Goal: Communication & Community: Answer question/provide support

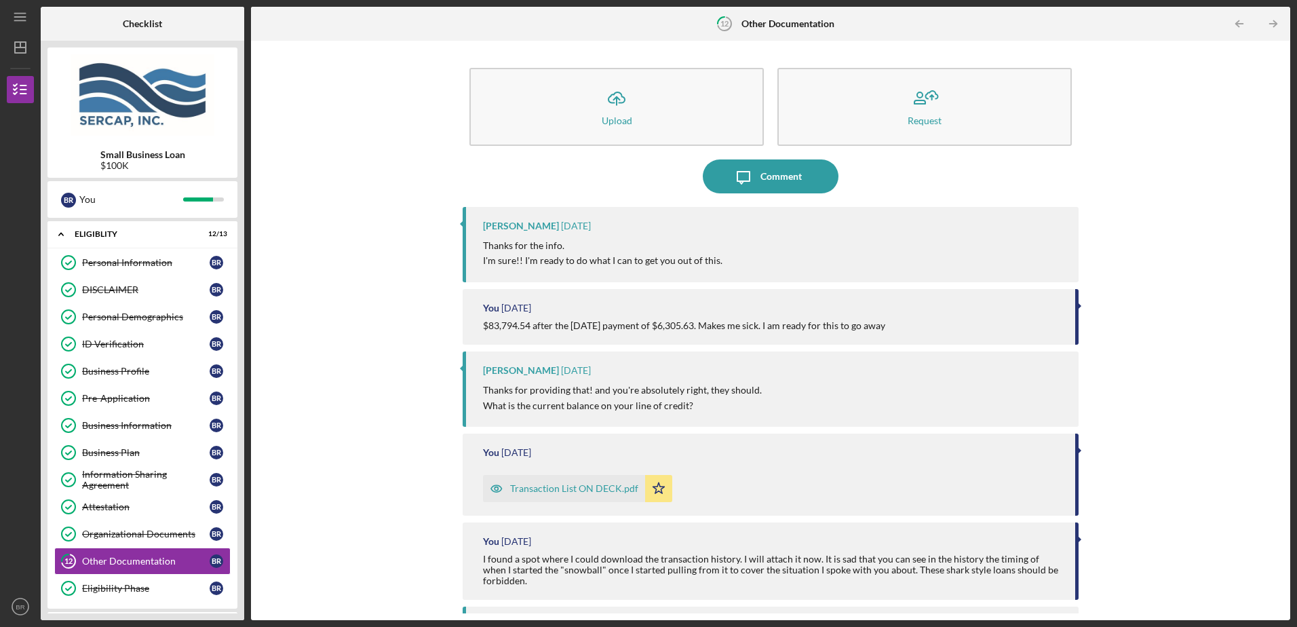
scroll to position [133, 0]
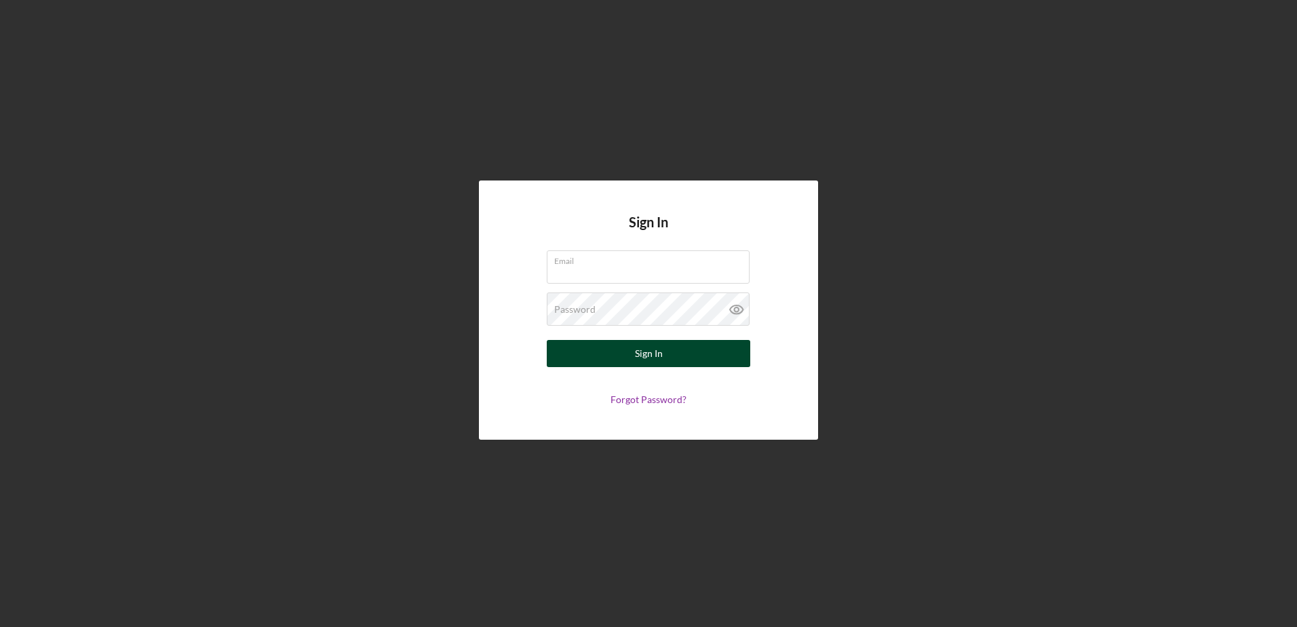
type input "[EMAIL_ADDRESS][DOMAIN_NAME]"
click at [652, 356] on div "Sign In" at bounding box center [649, 353] width 28 height 27
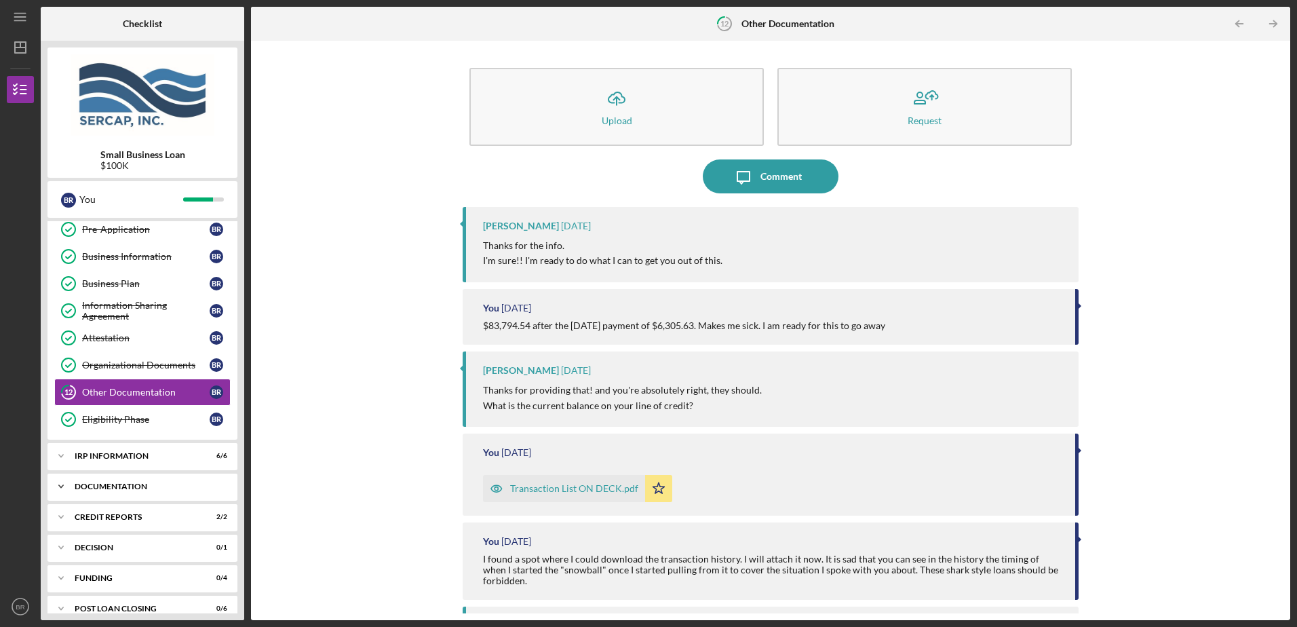
scroll to position [185, 0]
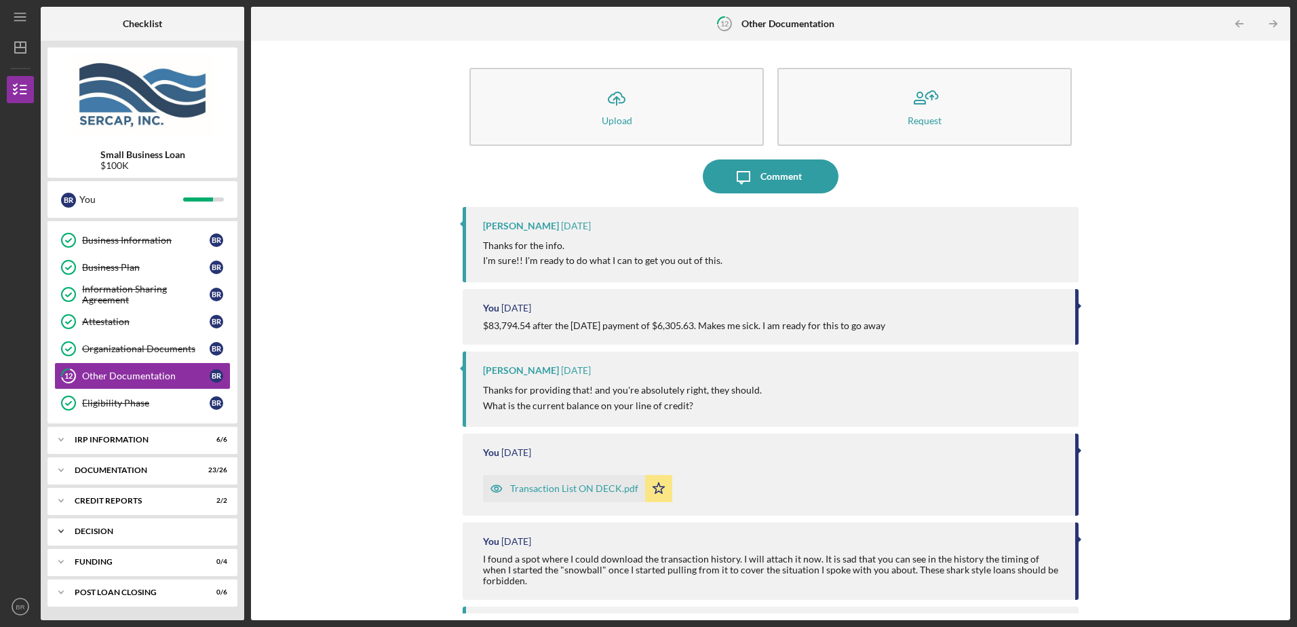
click at [136, 531] on div "Decision" at bounding box center [148, 531] width 146 height 8
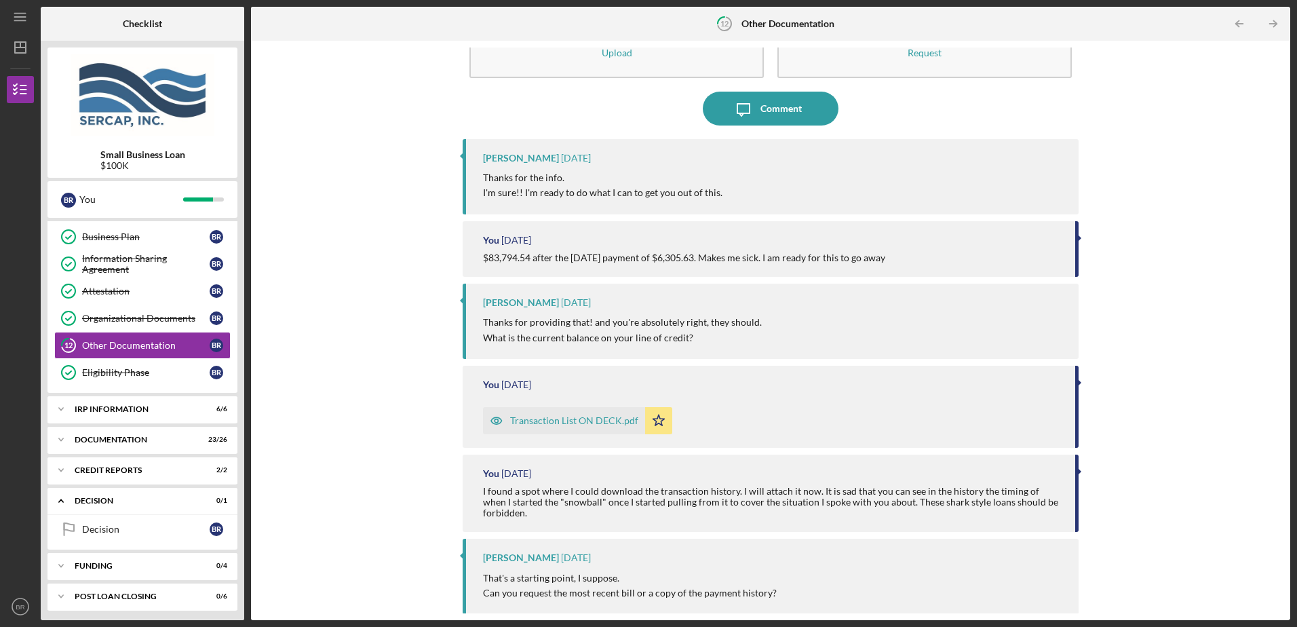
scroll to position [220, 0]
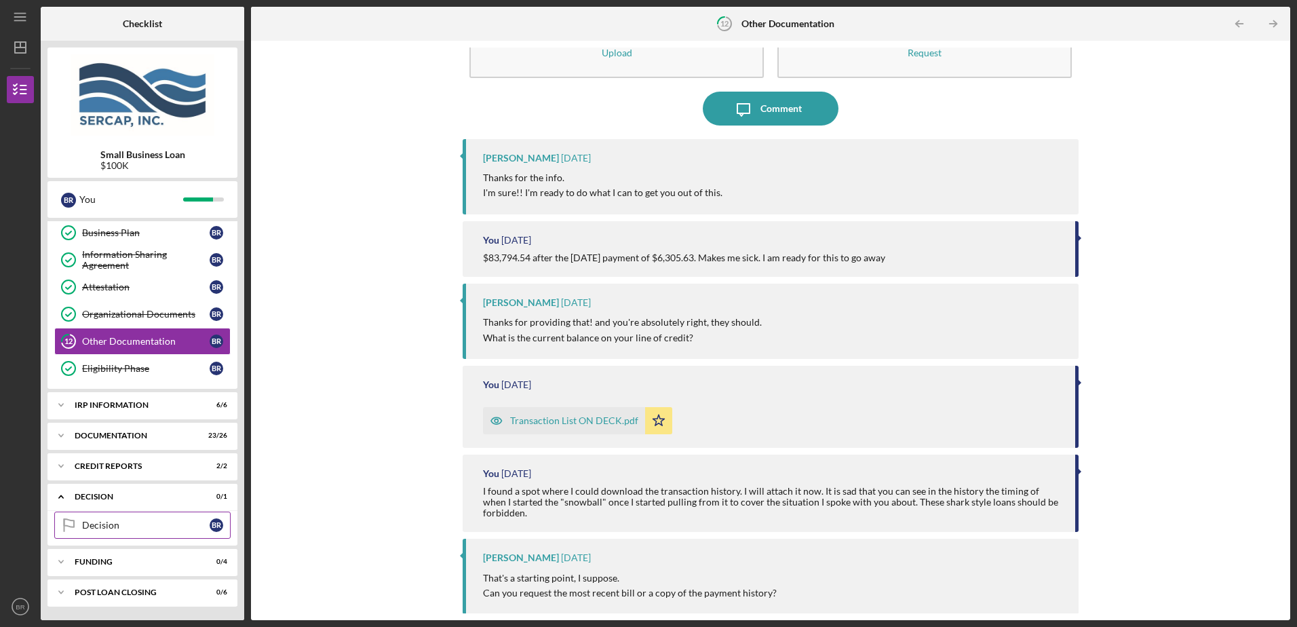
click at [146, 526] on div "Decision" at bounding box center [146, 525] width 128 height 11
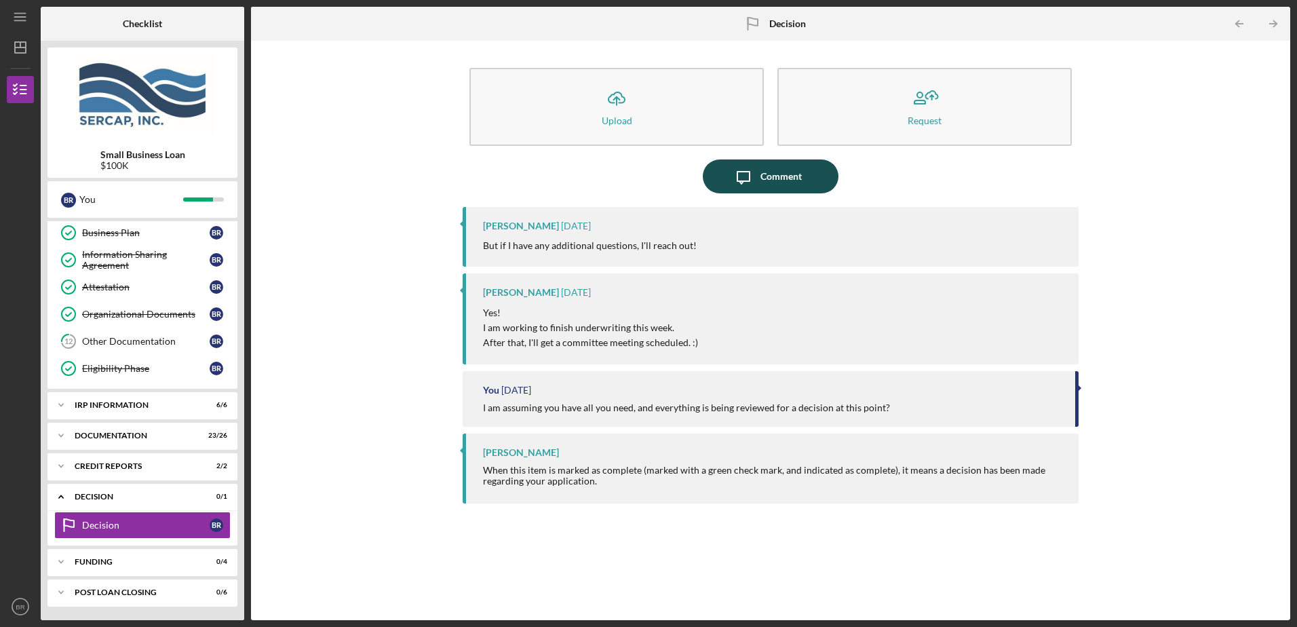
click at [794, 174] on div "Comment" at bounding box center [780, 176] width 41 height 34
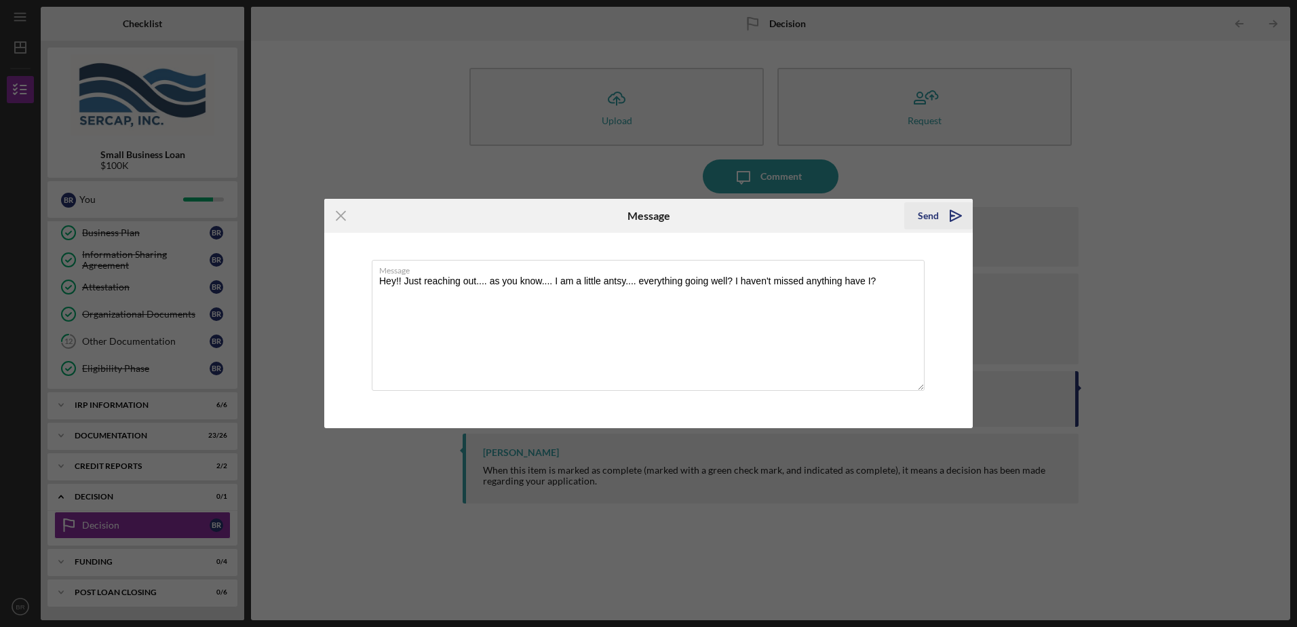
type textarea "Hey!! Just reaching out.... as you know.... I am a little antsy.... everything …"
click at [949, 218] on icon "Icon/icon-invite-send" at bounding box center [956, 216] width 34 height 34
